Goal: Task Accomplishment & Management: Manage account settings

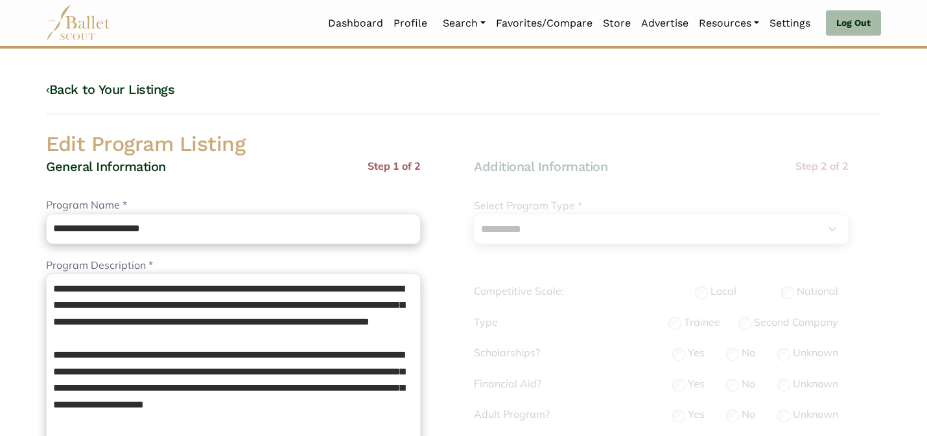
select select "**"
select select "*"
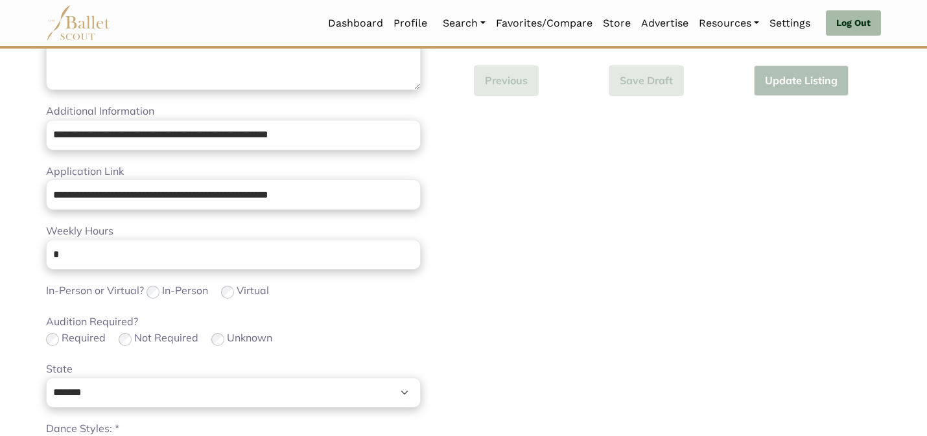
click at [324, 319] on div "Audition Required? Required Not Required Unknown" at bounding box center [233, 331] width 375 height 34
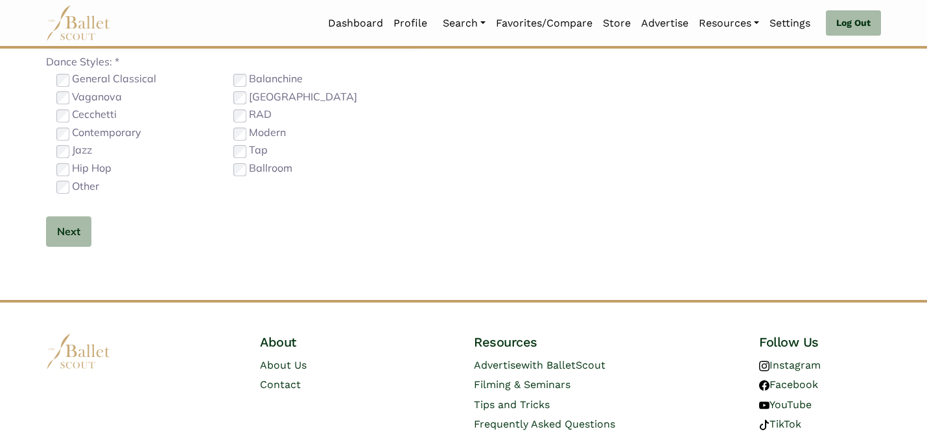
scroll to position [821, 0]
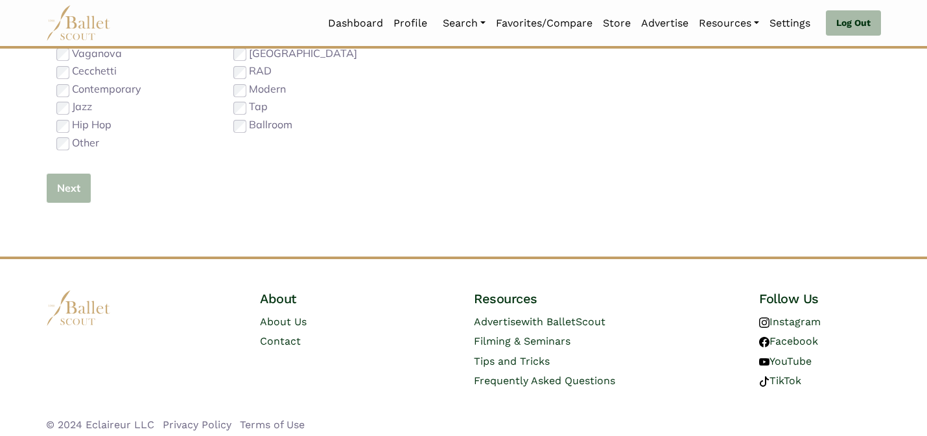
click at [78, 184] on button "Next" at bounding box center [68, 188] width 45 height 30
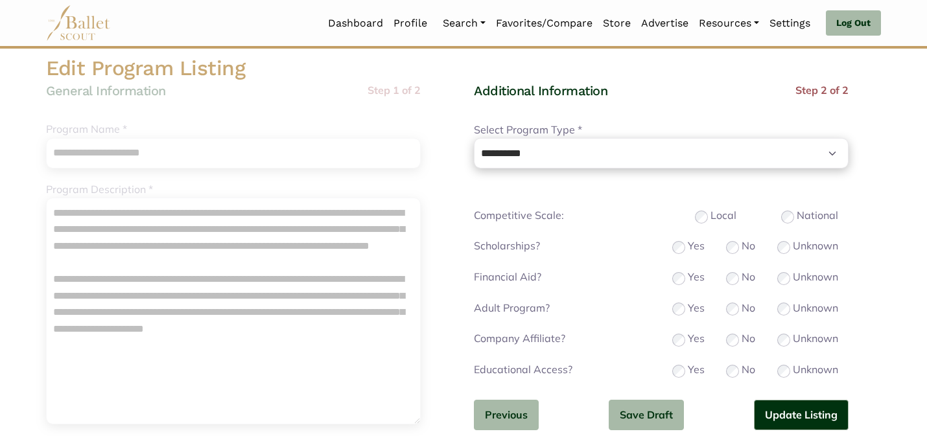
scroll to position [78, 0]
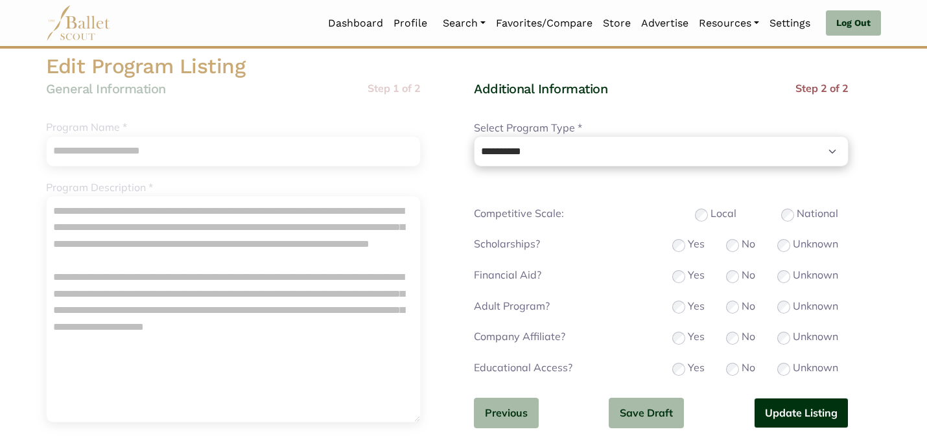
click at [789, 409] on button "Update Listing" at bounding box center [801, 413] width 95 height 30
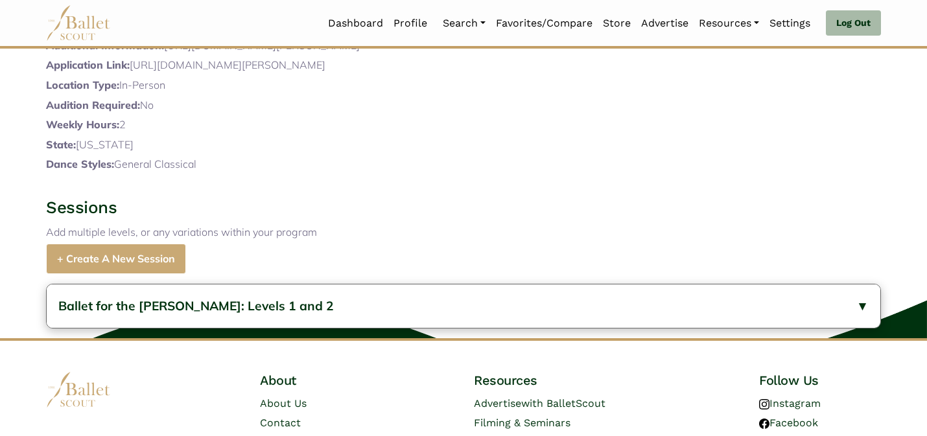
scroll to position [533, 0]
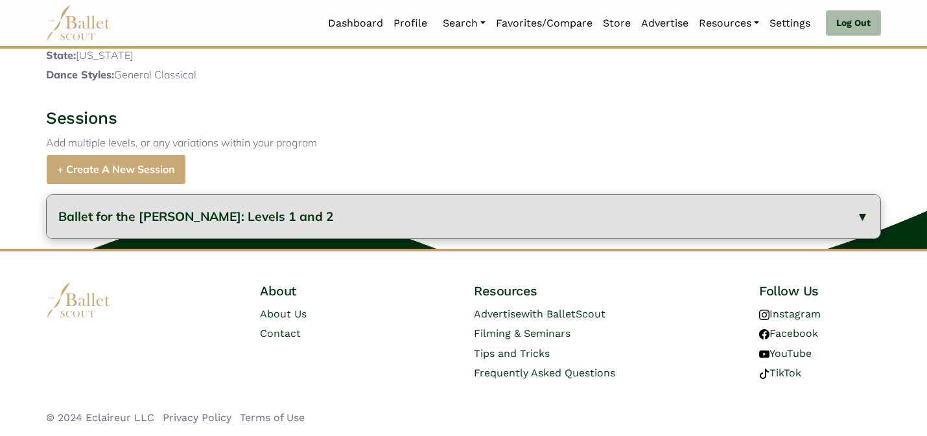
click at [324, 211] on button "Ballet for the Littles: Levels 1 and 2" at bounding box center [464, 216] width 834 height 43
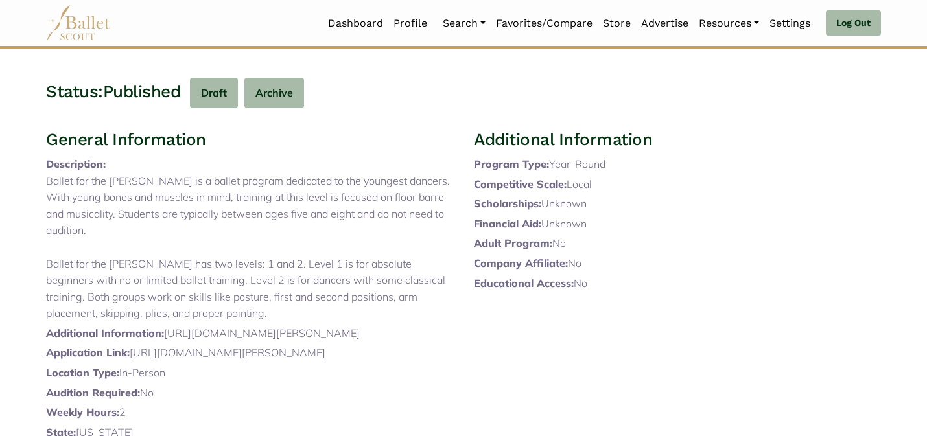
scroll to position [0, 0]
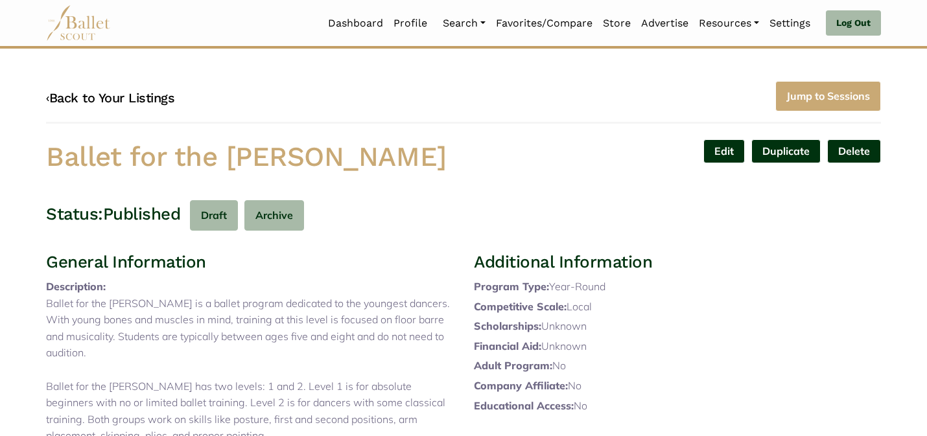
click at [103, 95] on link "‹ Back to Your Listings" at bounding box center [110, 98] width 128 height 16
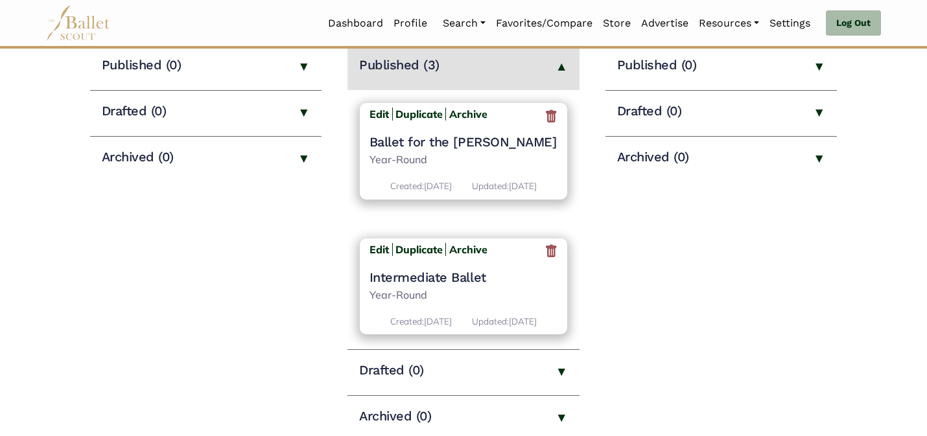
scroll to position [189, 0]
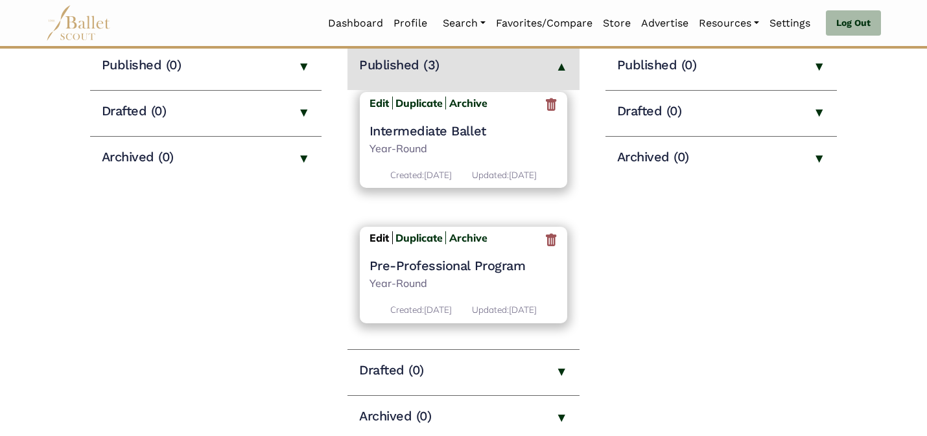
click at [376, 232] on b "Edit" at bounding box center [379, 238] width 19 height 13
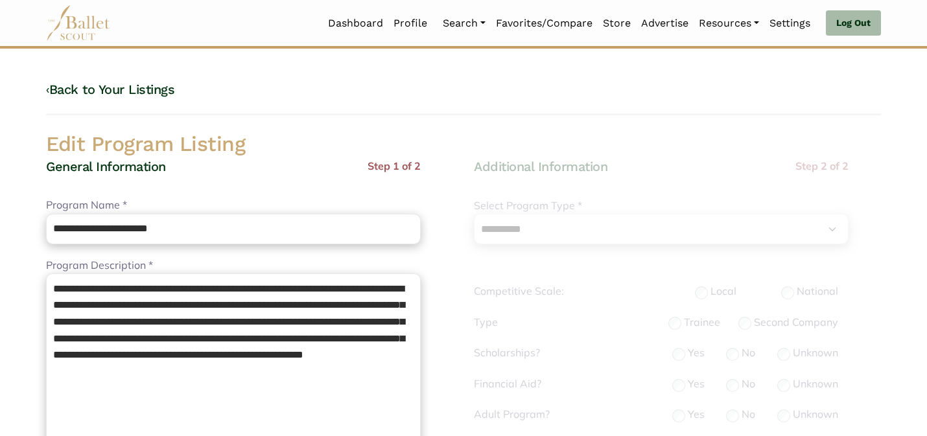
select select "**"
select select "*"
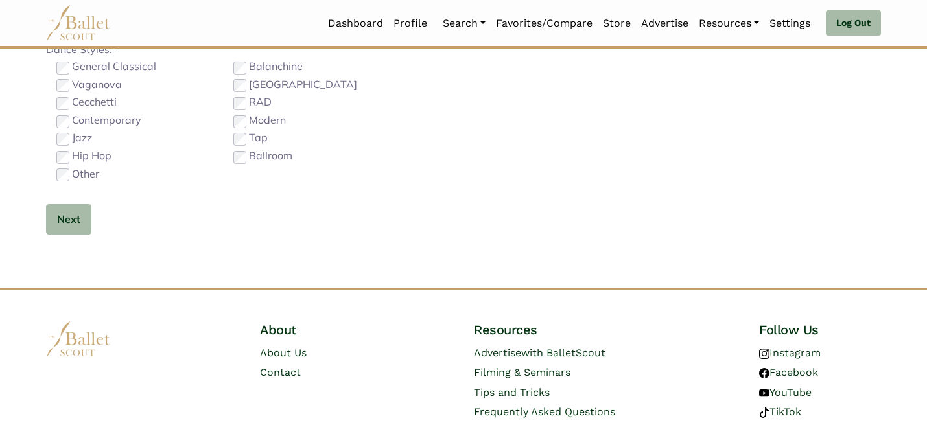
scroll to position [821, 0]
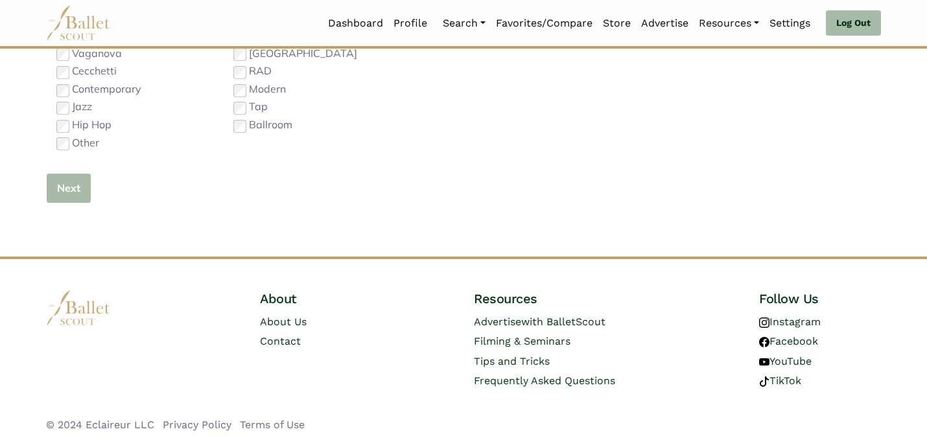
click at [63, 196] on button "Next" at bounding box center [68, 188] width 45 height 30
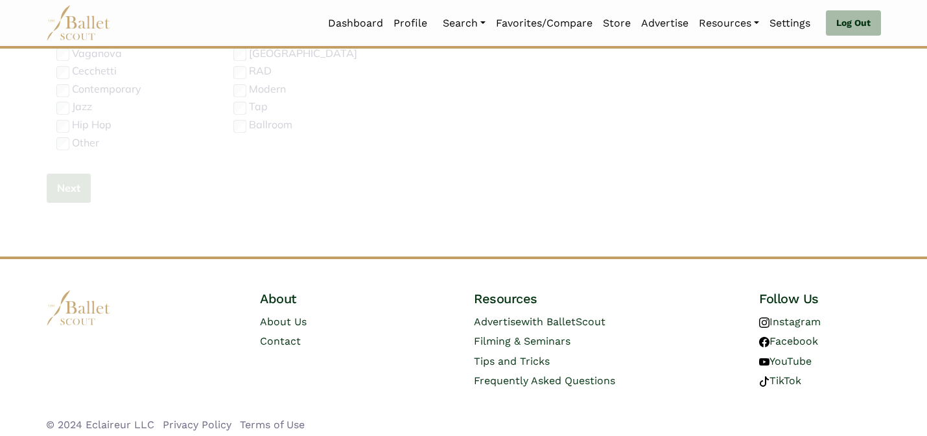
scroll to position [410, 0]
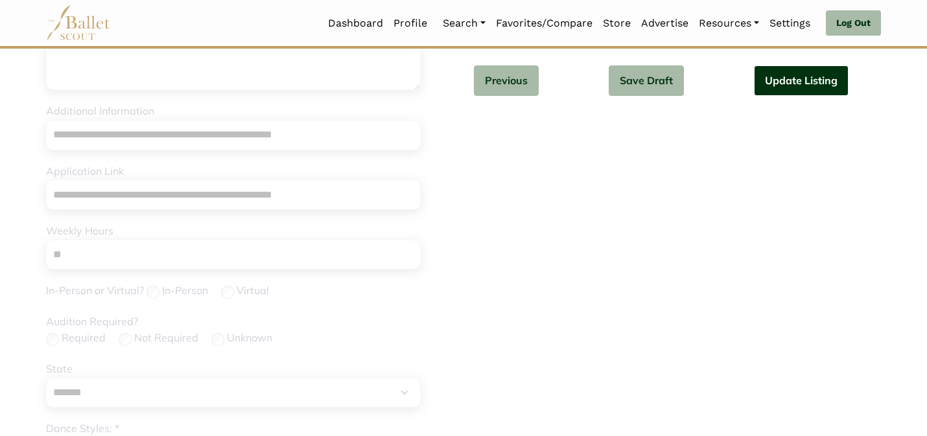
click at [809, 80] on button "Update Listing" at bounding box center [801, 80] width 95 height 30
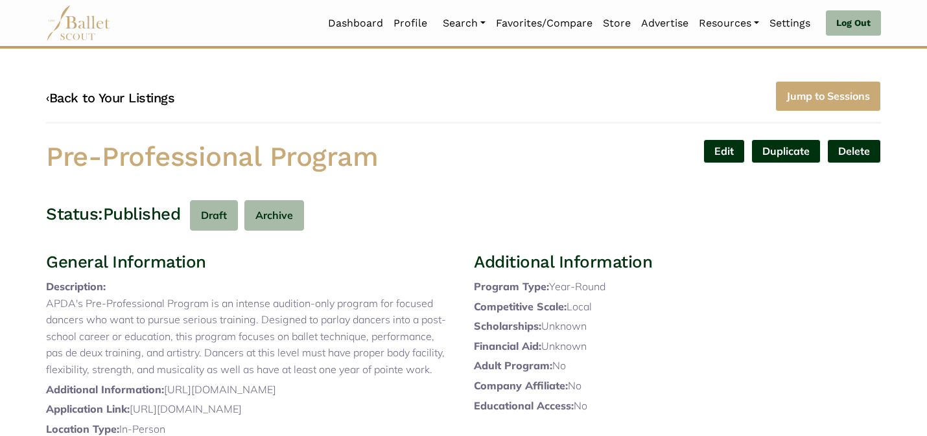
click at [131, 101] on link "‹ Back to Your Listings" at bounding box center [110, 98] width 128 height 16
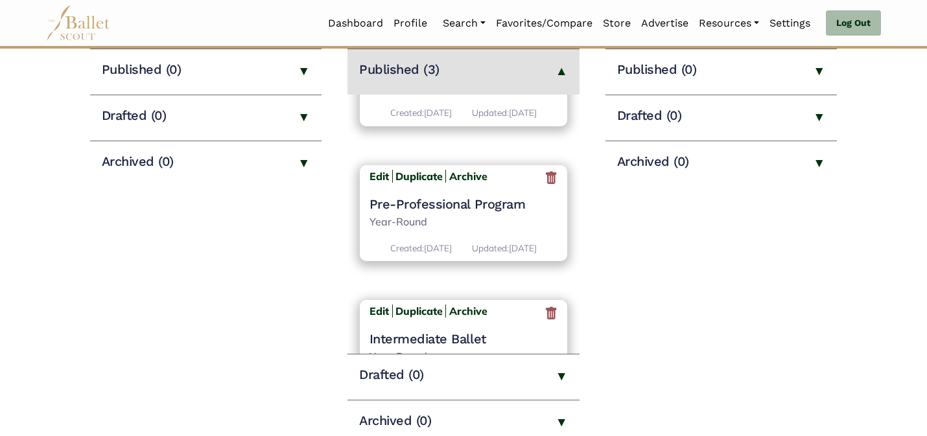
scroll to position [189, 0]
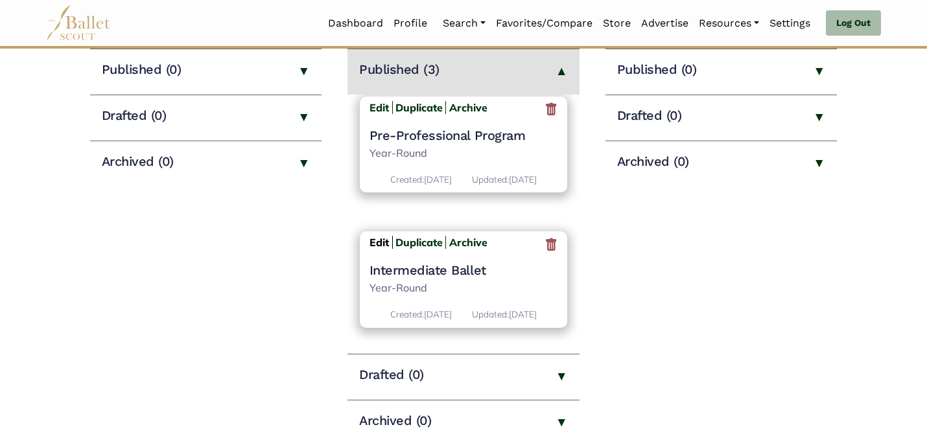
click at [379, 236] on b "Edit" at bounding box center [379, 242] width 19 height 13
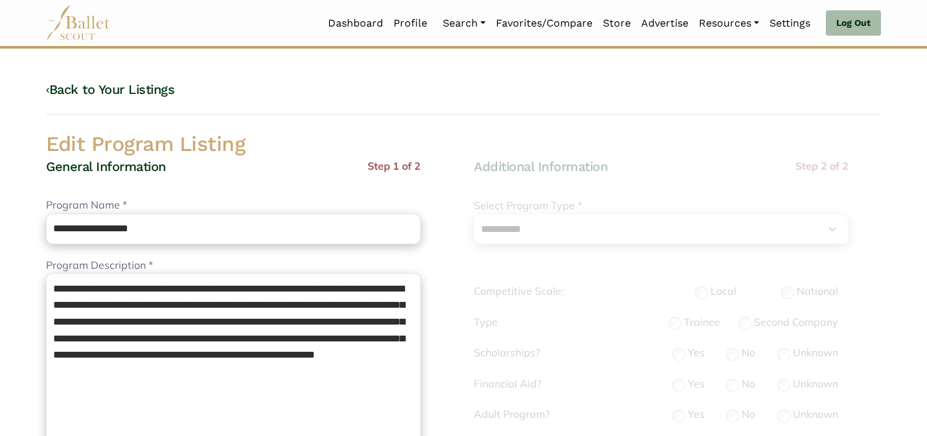
select select "**"
select select "*"
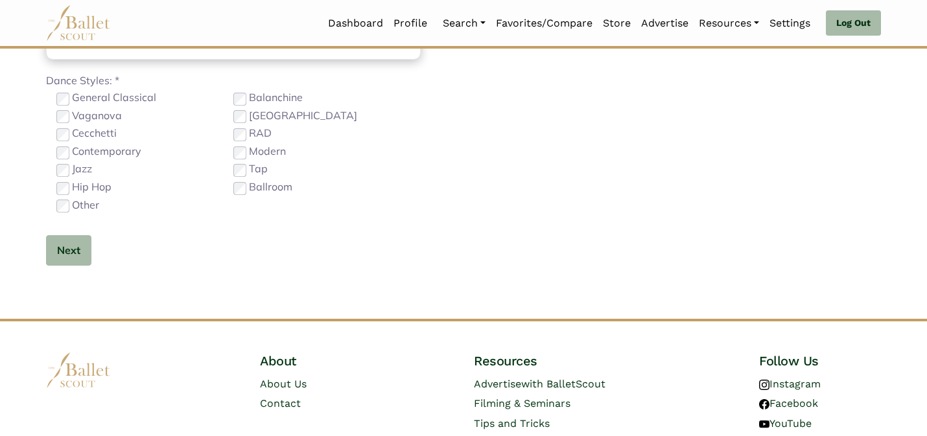
scroll to position [821, 0]
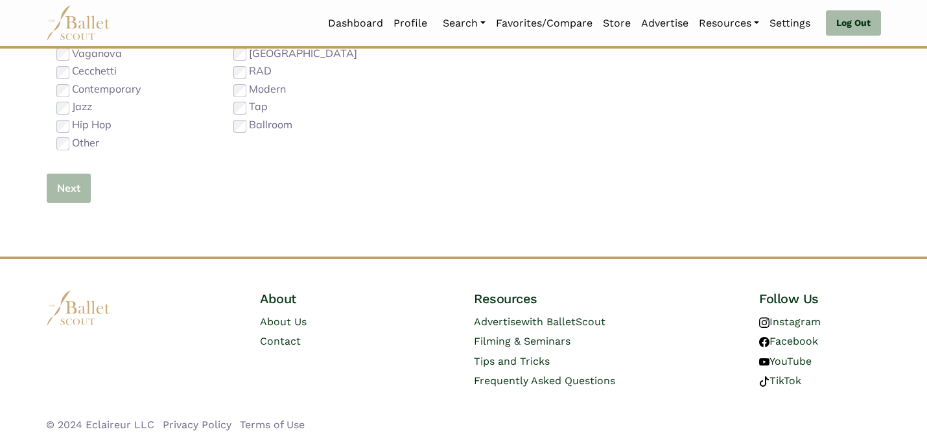
click at [75, 189] on button "Next" at bounding box center [68, 188] width 45 height 30
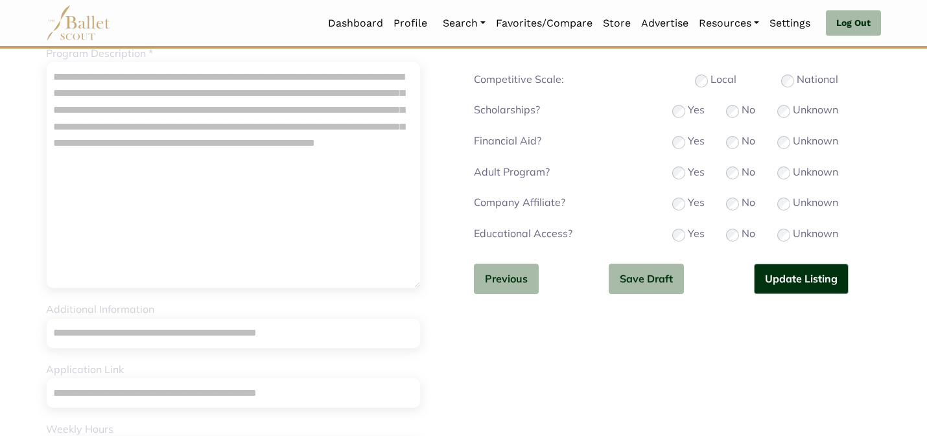
scroll to position [177, 0]
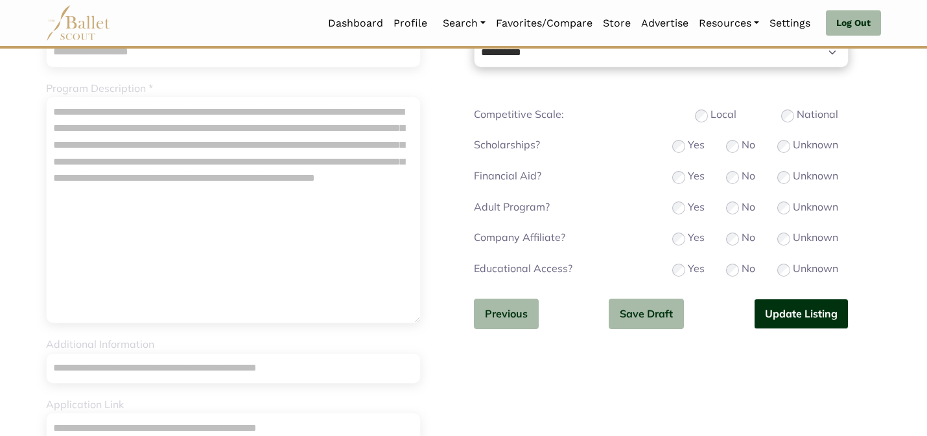
click at [787, 309] on button "Update Listing" at bounding box center [801, 314] width 95 height 30
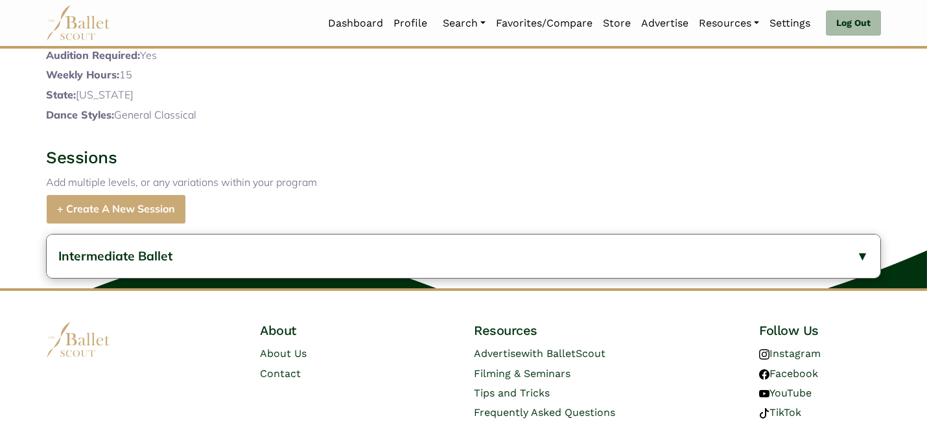
scroll to position [467, 0]
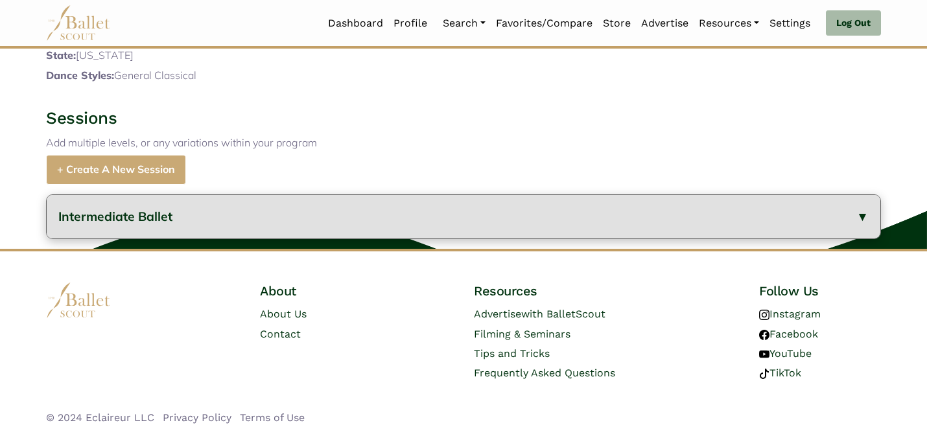
click at [169, 227] on button "Intermediate Ballet" at bounding box center [464, 216] width 834 height 43
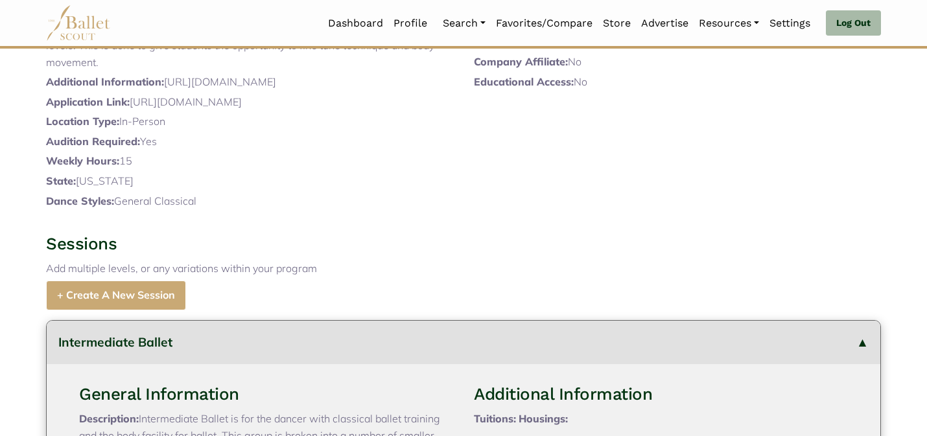
scroll to position [0, 0]
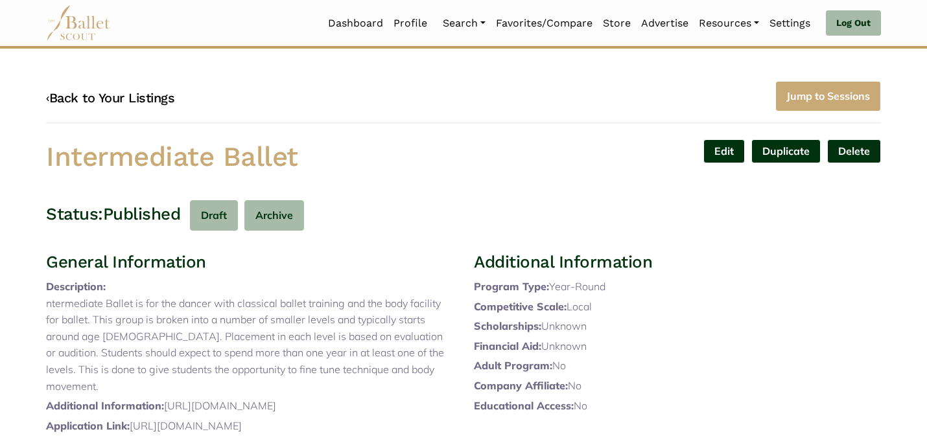
click at [102, 97] on link "‹ Back to Your Listings" at bounding box center [110, 98] width 128 height 16
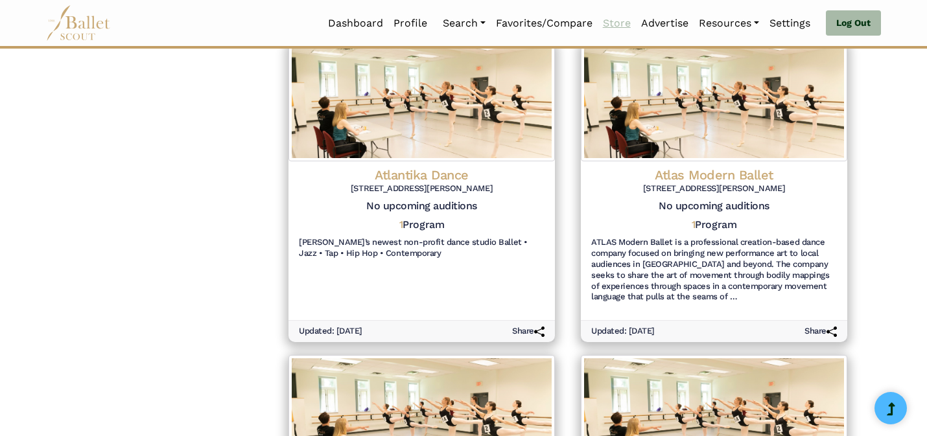
scroll to position [1154, 0]
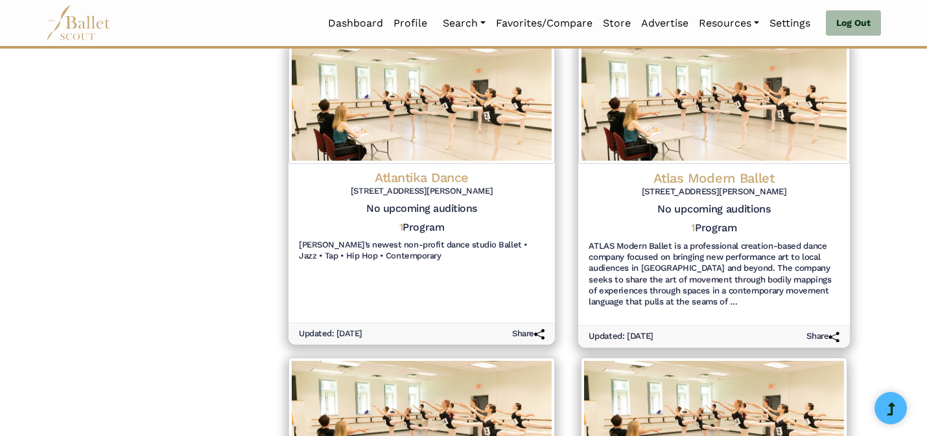
click at [741, 132] on img at bounding box center [714, 102] width 272 height 123
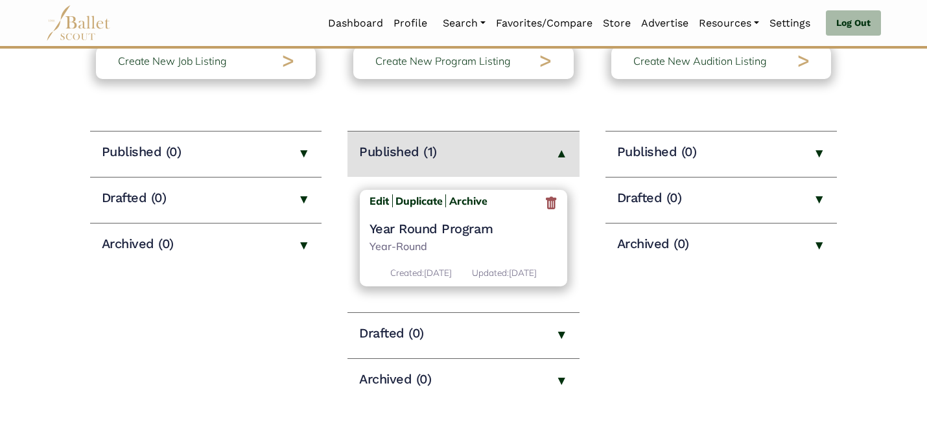
scroll to position [130, 0]
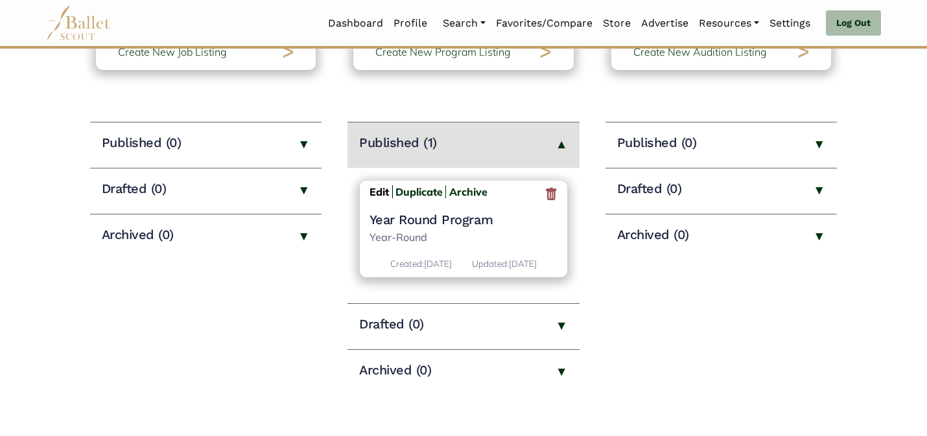
click at [385, 190] on b "Edit" at bounding box center [379, 191] width 19 height 13
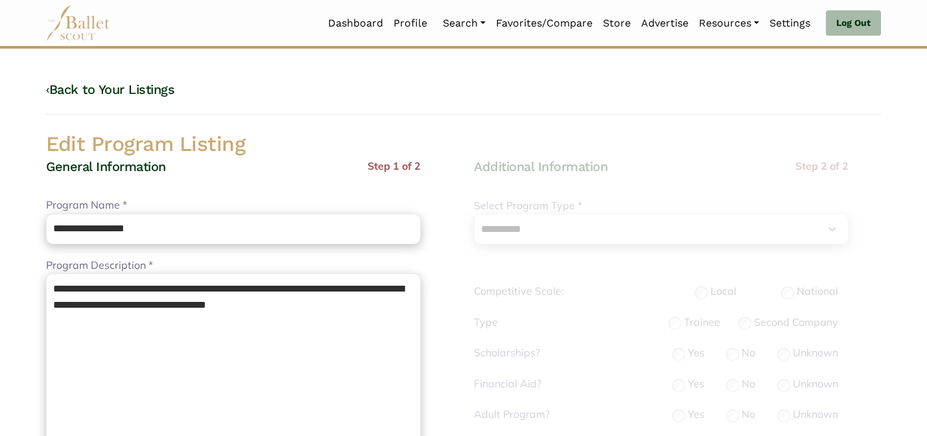
select select "**"
select select "*"
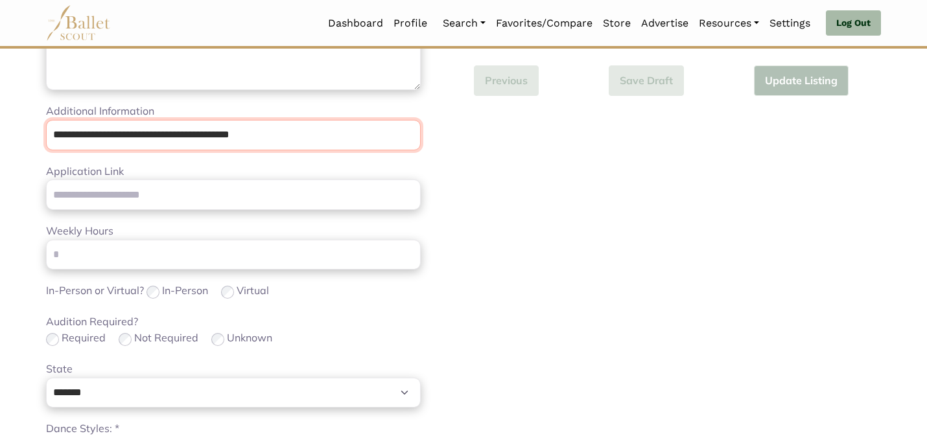
click at [337, 134] on input "**********" at bounding box center [233, 135] width 375 height 30
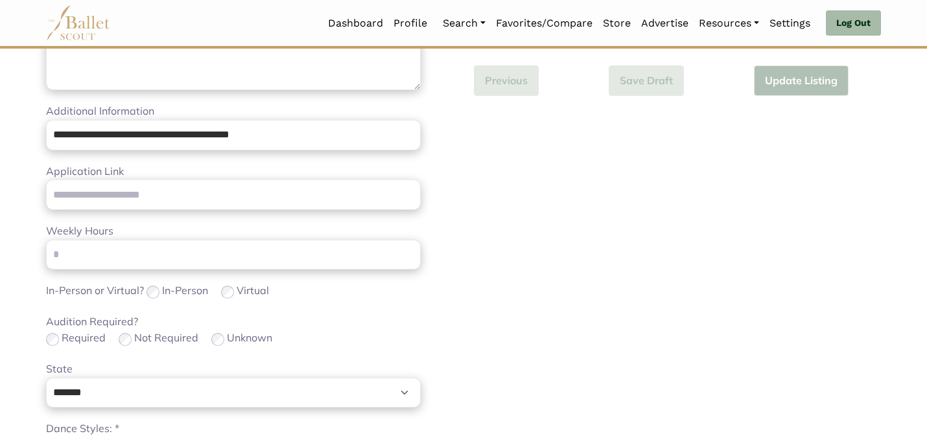
click at [554, 200] on div "**********" at bounding box center [678, 208] width 428 height 920
click at [295, 341] on div "Required Not Required Unknown" at bounding box center [233, 339] width 375 height 18
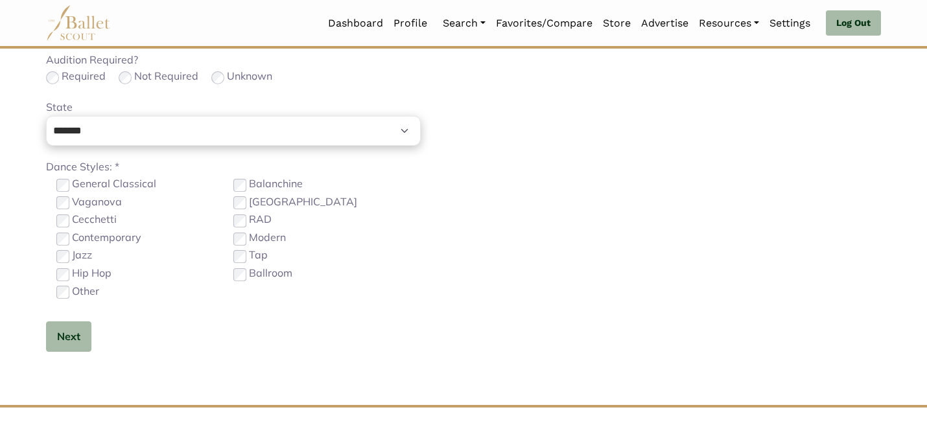
scroll to position [829, 0]
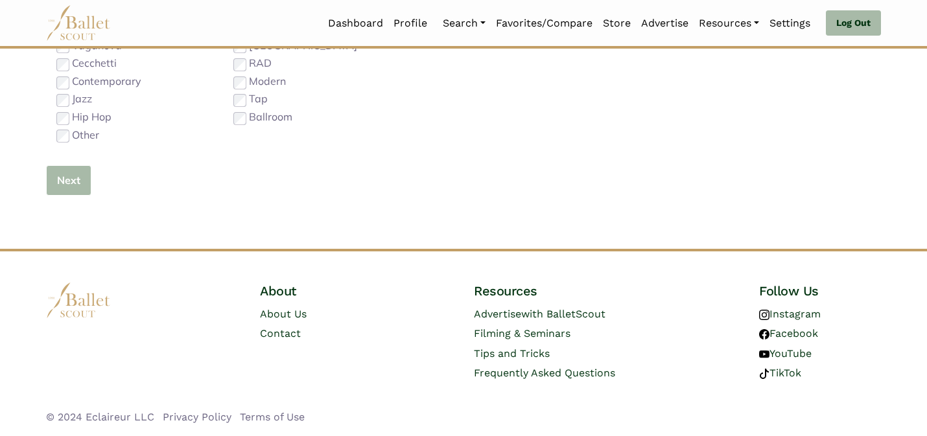
click at [71, 178] on button "Next" at bounding box center [68, 180] width 45 height 30
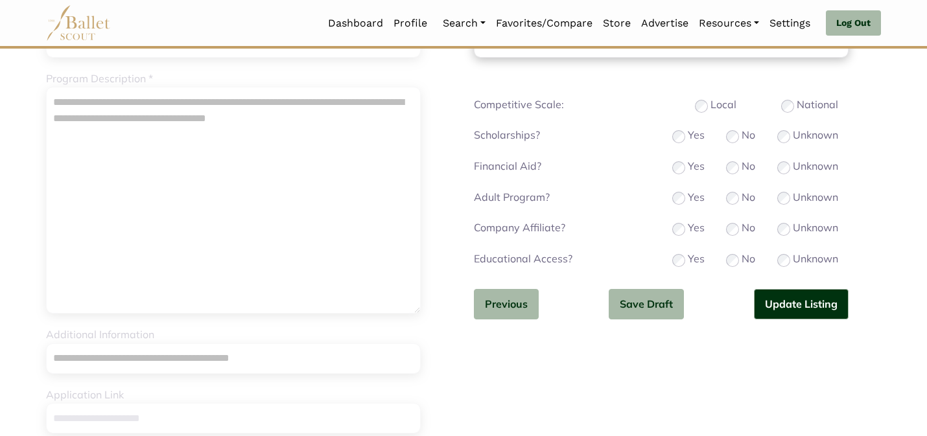
scroll to position [133, 0]
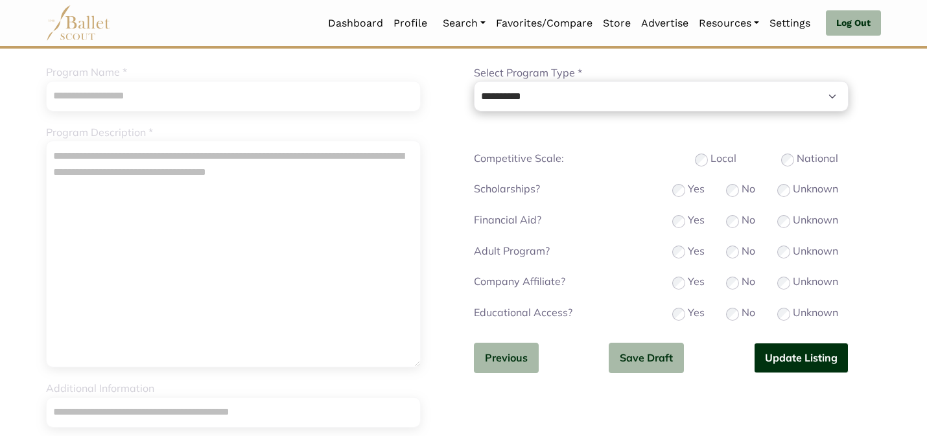
click at [790, 357] on button "Update Listing" at bounding box center [801, 358] width 95 height 30
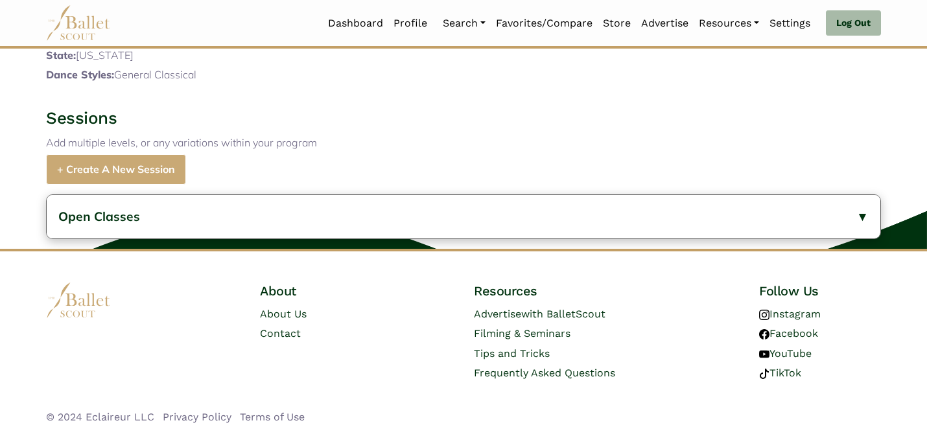
scroll to position [417, 0]
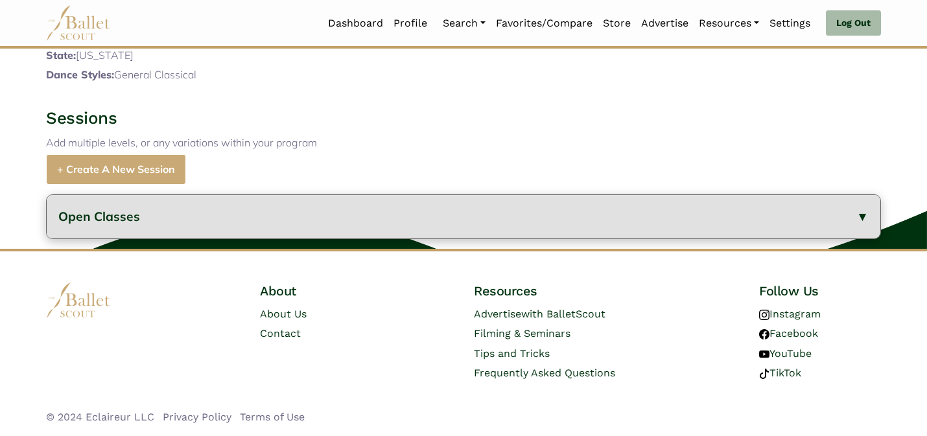
click at [302, 214] on button "Open Classes" at bounding box center [464, 216] width 834 height 43
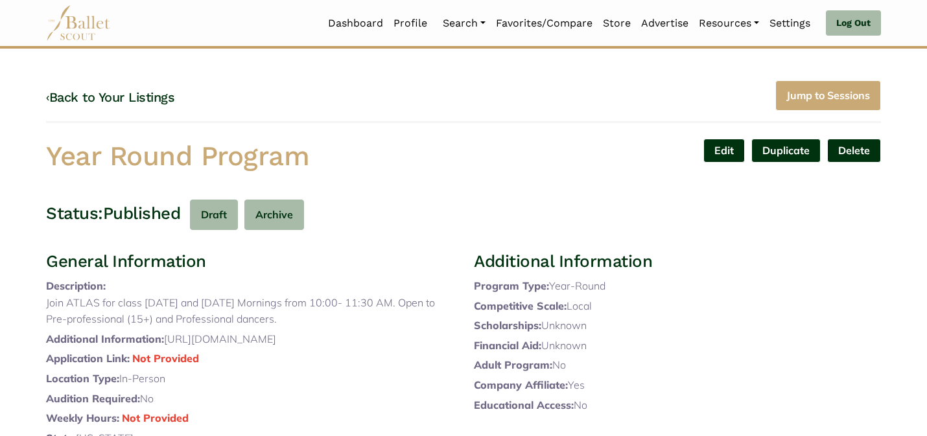
scroll to position [0, 0]
click at [152, 102] on link "‹ Back to Your Listings" at bounding box center [110, 98] width 128 height 16
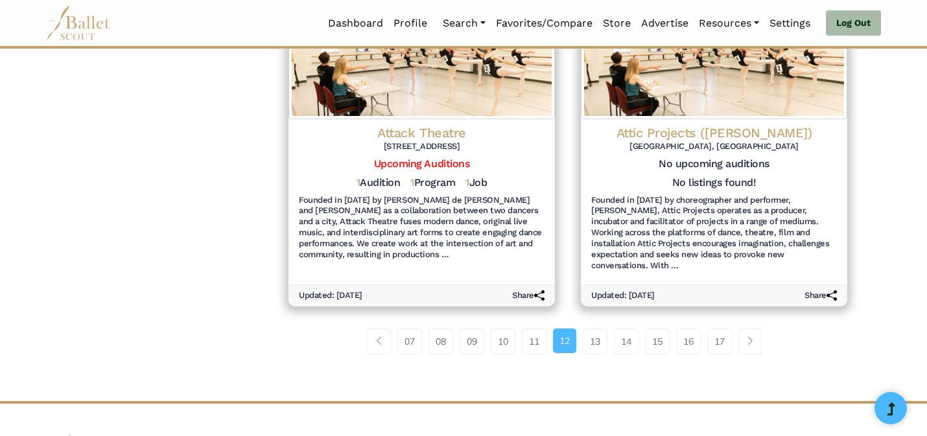
scroll to position [1564, 0]
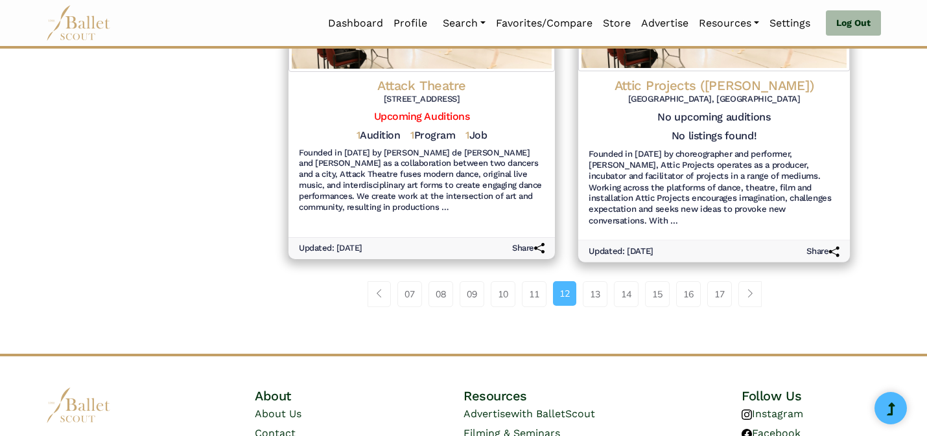
click at [652, 94] on h6 "[GEOGRAPHIC_DATA], [GEOGRAPHIC_DATA]" at bounding box center [714, 99] width 251 height 11
click at [657, 94] on h6 "[GEOGRAPHIC_DATA], [GEOGRAPHIC_DATA]" at bounding box center [714, 99] width 251 height 11
click at [591, 281] on link "13" at bounding box center [595, 294] width 25 height 26
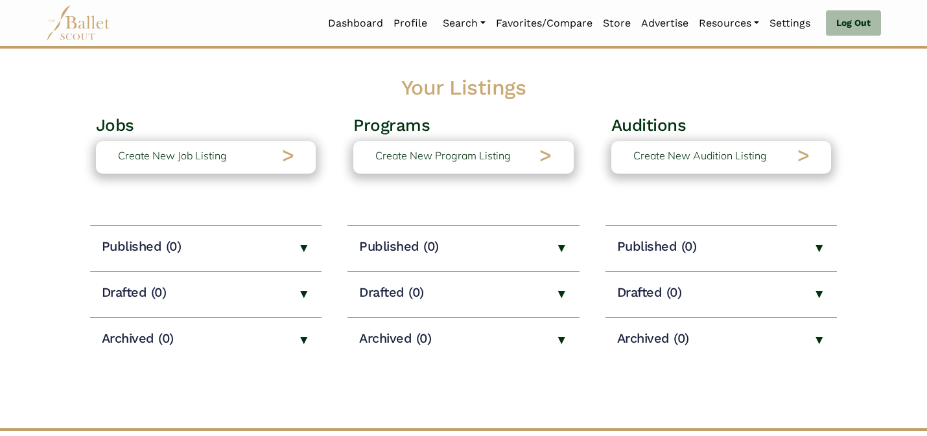
scroll to position [52, 0]
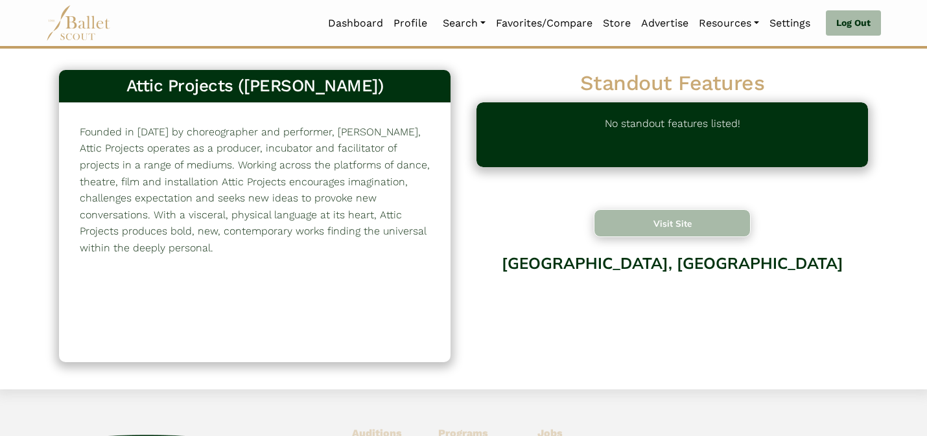
click at [630, 220] on button "Visit Site" at bounding box center [672, 223] width 157 height 28
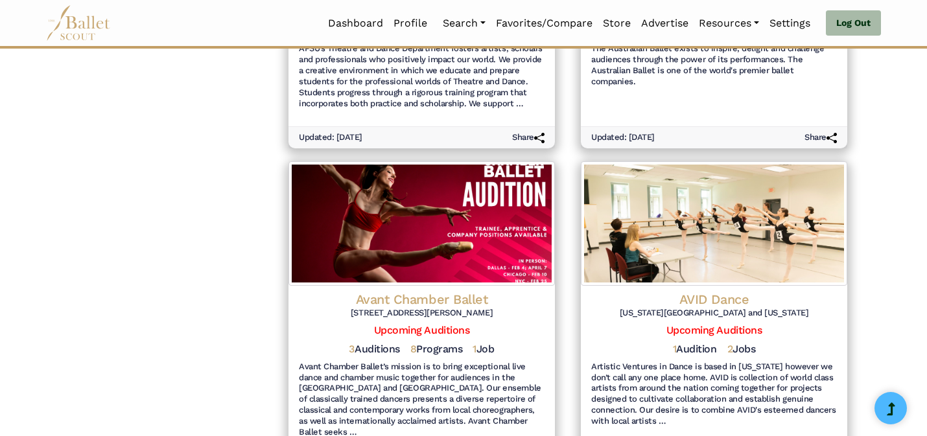
scroll to position [1024, 0]
